Goal: Browse casually

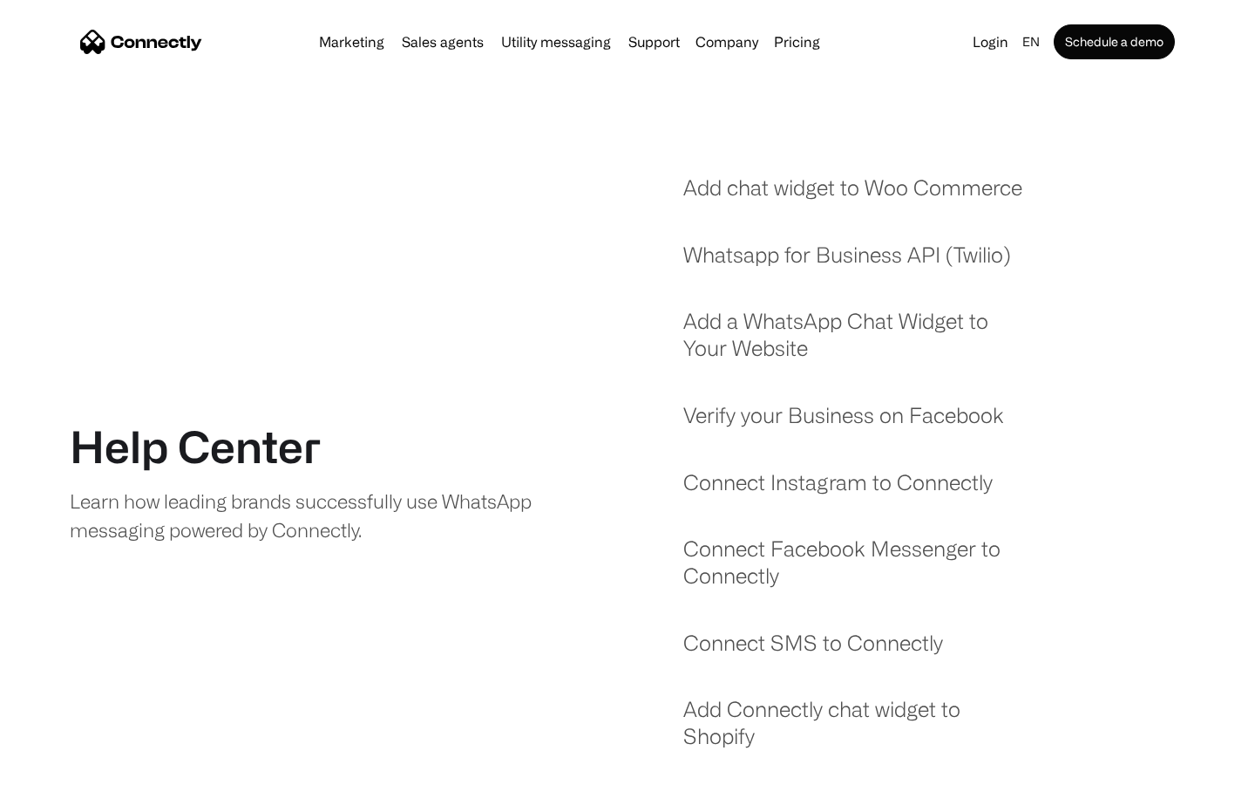
scroll to position [1493, 0]
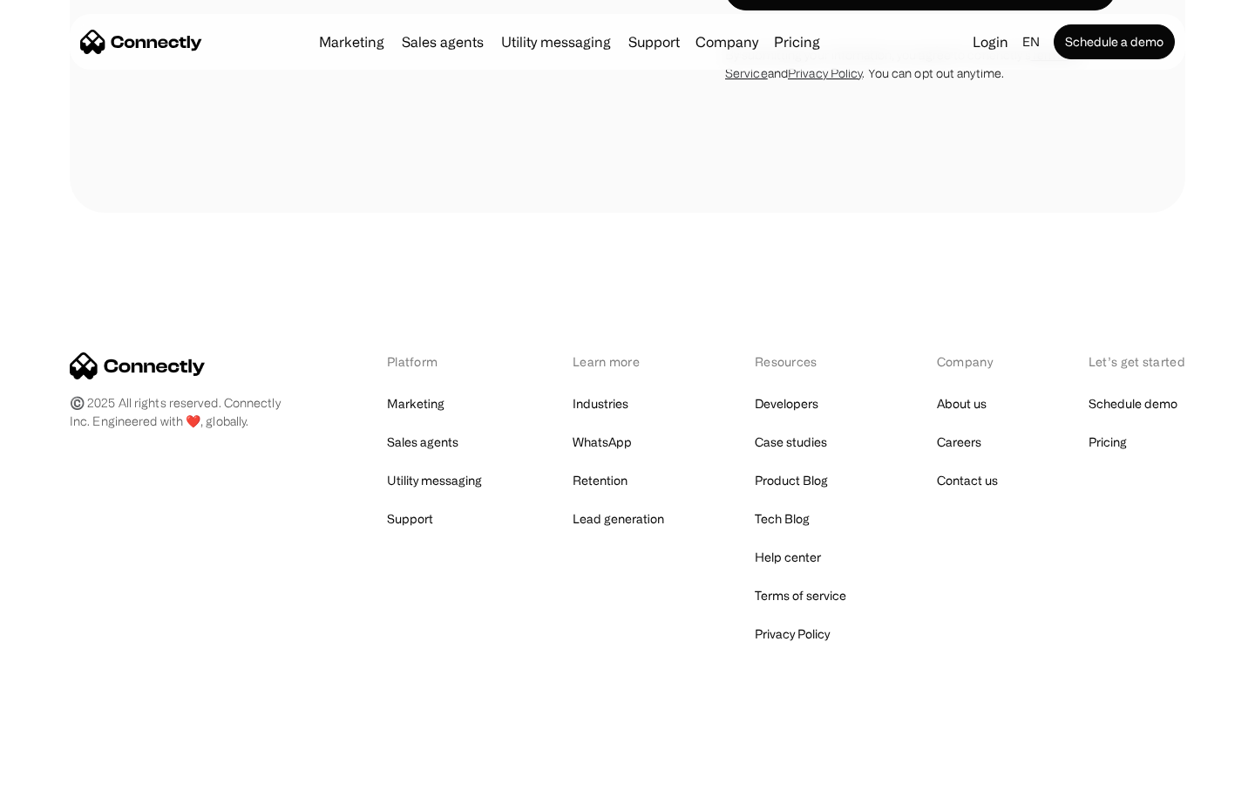
scroll to position [4594, 0]
